Goal: Book appointment/travel/reservation

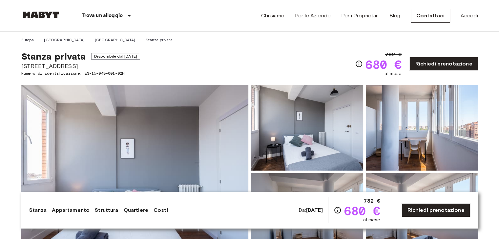
scroll to position [52, 0]
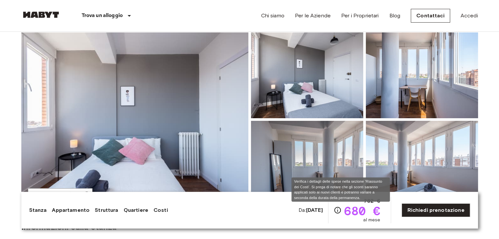
click at [341, 213] on icon "Verifica i dettagli delle spese nella sezione 'Riassunto dei Costi'. Si prega d…" at bounding box center [337, 211] width 8 height 8
click at [341, 210] on icon "Verifica i dettagli delle spese nella sezione 'Riassunto dei Costi'. Si prega d…" at bounding box center [337, 211] width 8 height 8
click at [340, 209] on icon "Verifica i dettagli delle spese nella sezione 'Riassunto dei Costi'. Si prega d…" at bounding box center [337, 210] width 7 height 7
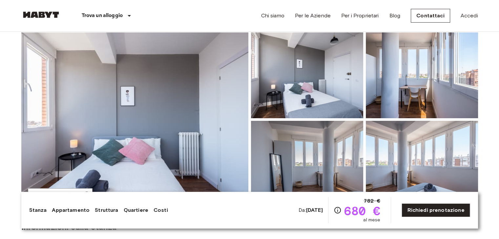
click at [159, 213] on link "Costi" at bounding box center [160, 211] width 14 height 8
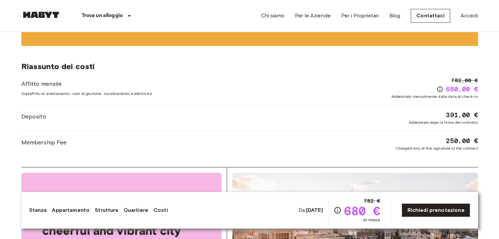
scroll to position [769, 0]
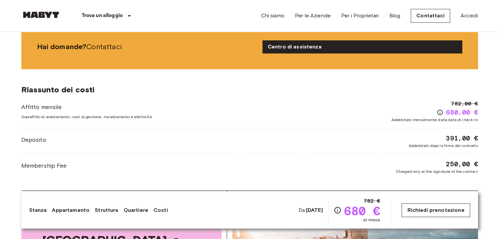
click at [448, 205] on link "Richiedi prenotazione" at bounding box center [435, 211] width 68 height 14
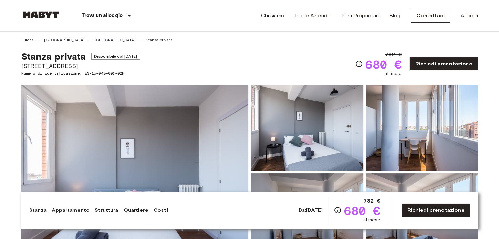
click at [438, 203] on div "Da: Sep 29 2025 782 € 680 € al mese Richiedi prenotazione" at bounding box center [383, 210] width 171 height 26
click at [440, 208] on link "Richiedi prenotazione" at bounding box center [435, 211] width 68 height 14
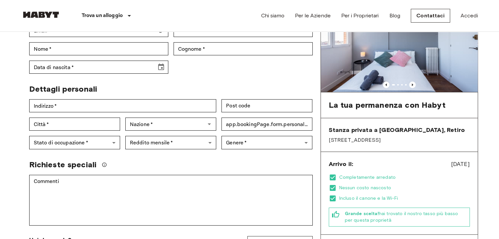
scroll to position [69, 0]
click at [366, 103] on span "La tua permanenza con Habyt" at bounding box center [386, 105] width 117 height 10
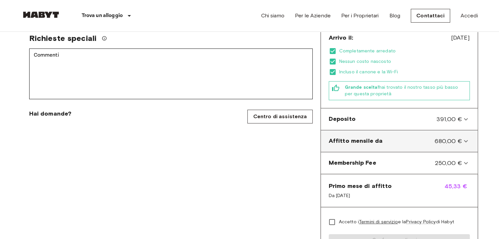
scroll to position [195, 0]
click at [468, 141] on icon at bounding box center [466, 142] width 8 height 8
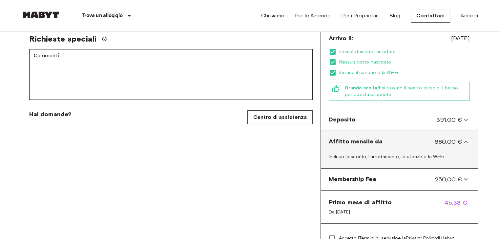
click at [462, 139] on icon at bounding box center [466, 142] width 8 height 8
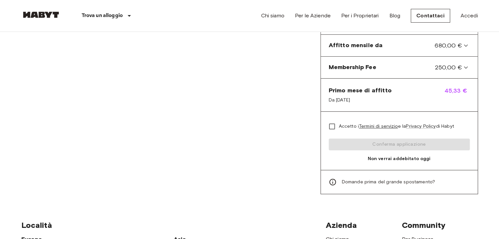
scroll to position [292, 0]
click at [371, 125] on link "Termini di servizio" at bounding box center [378, 126] width 39 height 6
